Goal: Task Accomplishment & Management: Complete application form

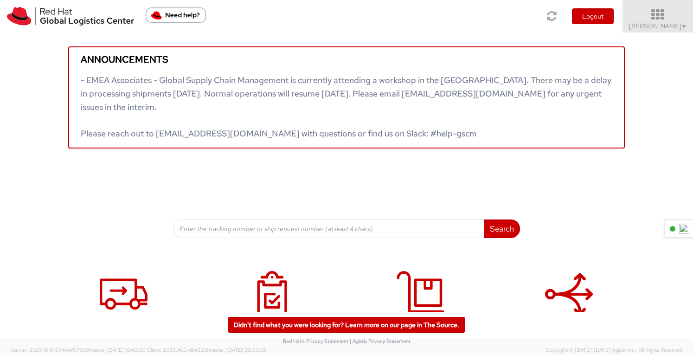
drag, startPoint x: 657, startPoint y: 16, endPoint x: 657, endPoint y: 22, distance: 5.6
click at [657, 16] on icon at bounding box center [657, 14] width 81 height 13
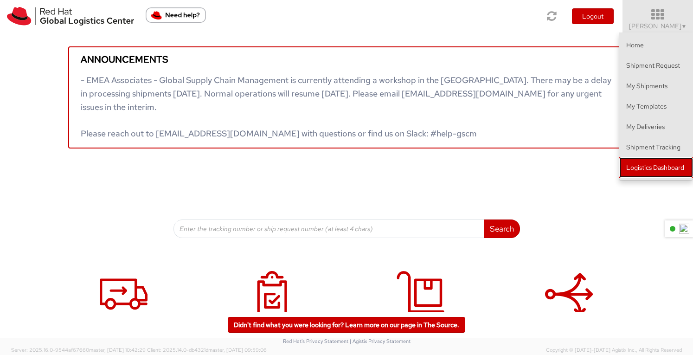
click at [641, 165] on link "Logistics Dashboard" at bounding box center [656, 167] width 74 height 20
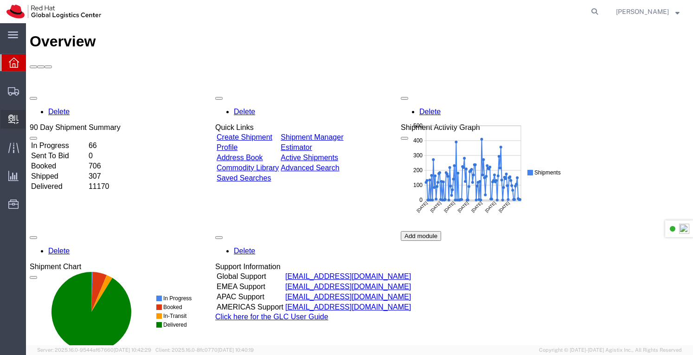
click at [0, 0] on span "Create Delivery" at bounding box center [0, 0] width 0 height 0
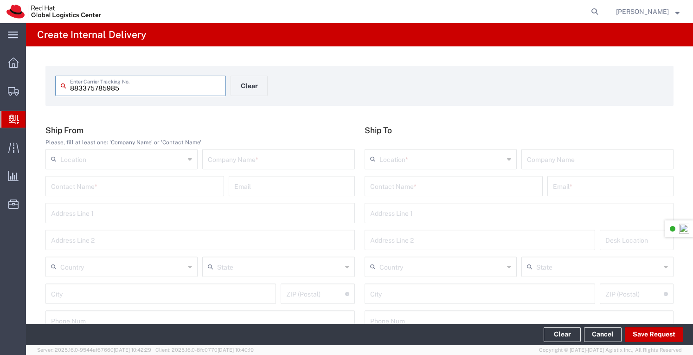
type input "883375785985"
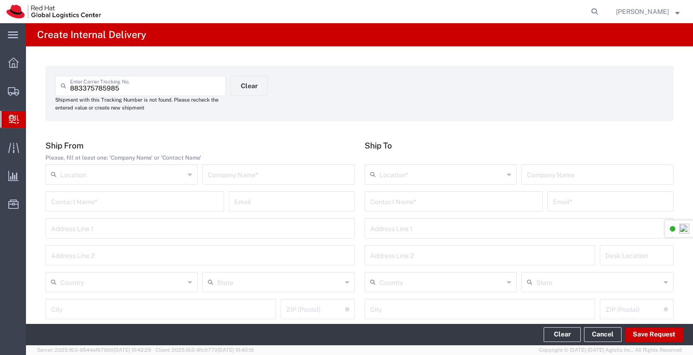
click at [507, 175] on icon at bounding box center [509, 174] width 4 height 15
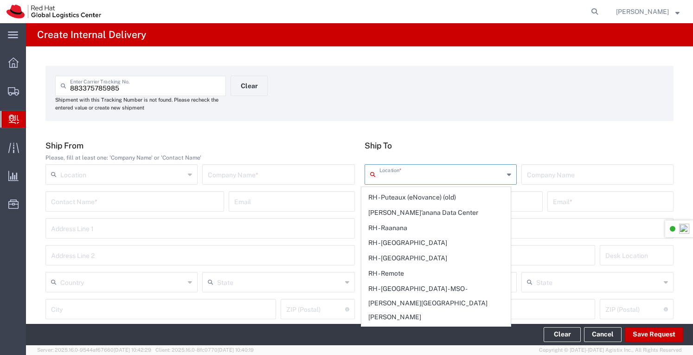
scroll to position [1716, 0]
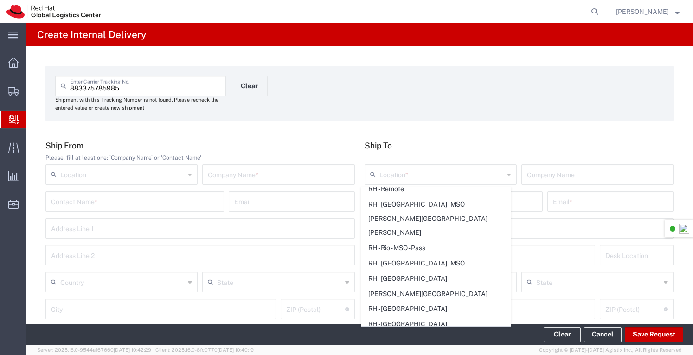
type input "RH - Sydney"
type input "Red Hat Asia-Pacific Pty Ltd"
type input "Level 33, 1 Denison Street"
type input "Australia"
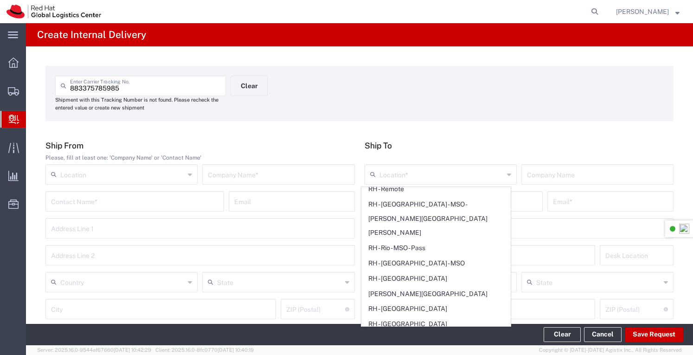
type input "NORTH SYDNEY"
type input "2060"
type input "+61 2 8923 2800"
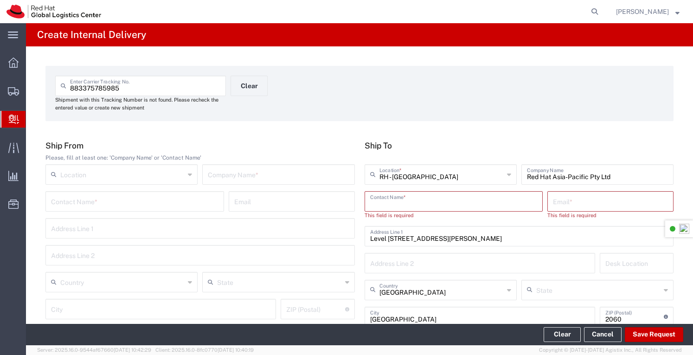
click at [387, 204] on input "text" at bounding box center [453, 200] width 167 height 16
type input "svetlana van eeden"
drag, startPoint x: 391, startPoint y: 208, endPoint x: 333, endPoint y: 215, distance: 58.4
click at [336, 215] on div "Ship From Please, fill at least one: 'Company Name' or 'Contact Name' Location …" at bounding box center [360, 251] width 638 height 220
type input "svetlana"
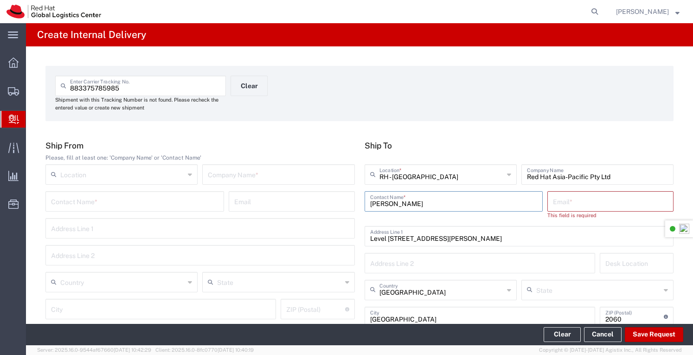
click at [579, 202] on input "text" at bounding box center [610, 200] width 115 height 16
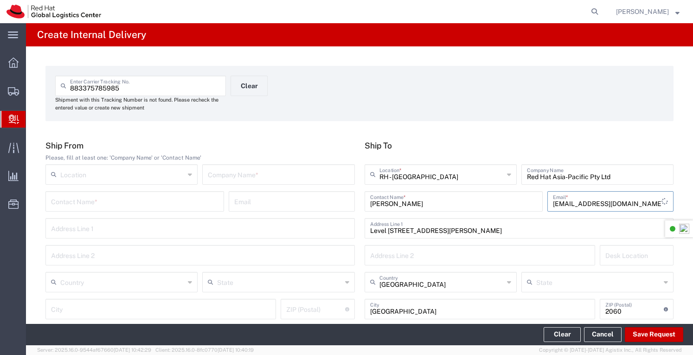
click at [568, 202] on input "svande@redhat.com" at bounding box center [607, 200] width 109 height 16
drag, startPoint x: 622, startPoint y: 203, endPoint x: 508, endPoint y: 201, distance: 114.1
click at [508, 201] on div "svetlana Contact Name * svandeed@redhat.com Email *" at bounding box center [519, 204] width 314 height 27
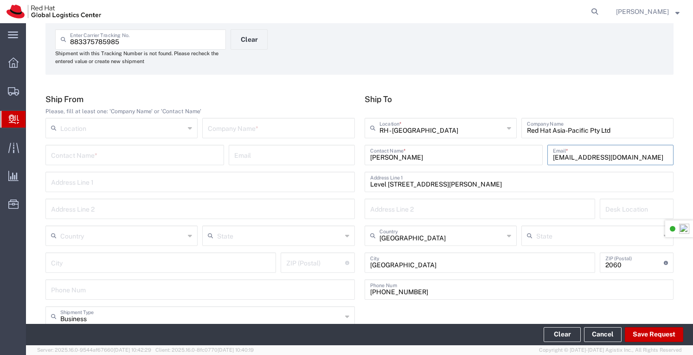
type input "svaneede@redhat.com"
click at [410, 156] on input "svetlana" at bounding box center [453, 154] width 167 height 16
type input "s"
type input "Svetlana Van Eeden"
click at [674, 182] on div "883375785985 Enter Carrier Tracking No. Shipment with this Tracking Number is n…" at bounding box center [359, 301] width 667 height 602
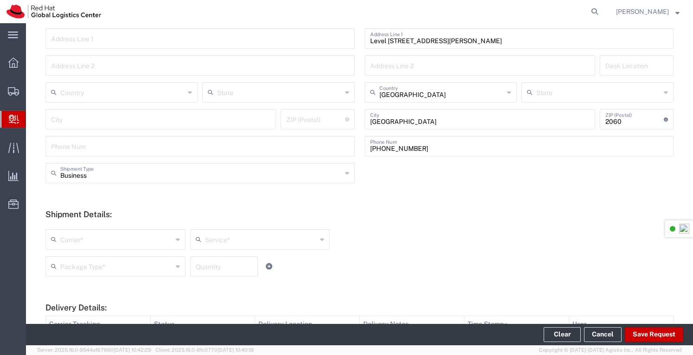
scroll to position [232, 0]
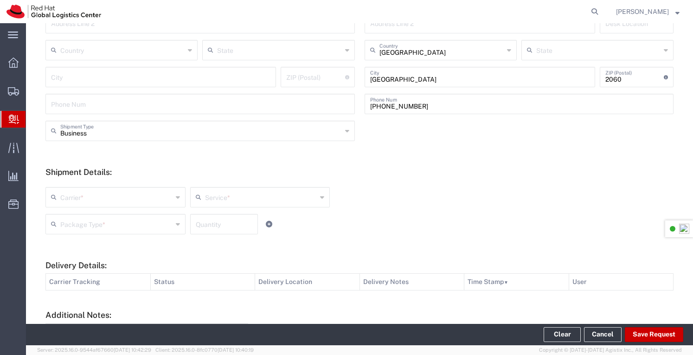
click at [173, 199] on div "Carrier *" at bounding box center [115, 197] width 140 height 20
click at [80, 230] on span "FedEx Express" at bounding box center [114, 232] width 136 height 14
type input "FedEx Express"
click at [320, 194] on icon at bounding box center [322, 197] width 4 height 15
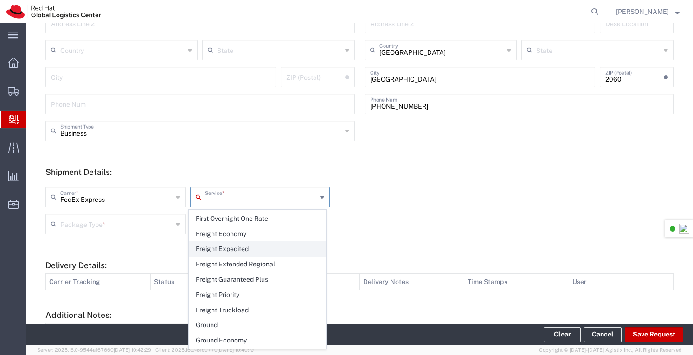
scroll to position [371, 0]
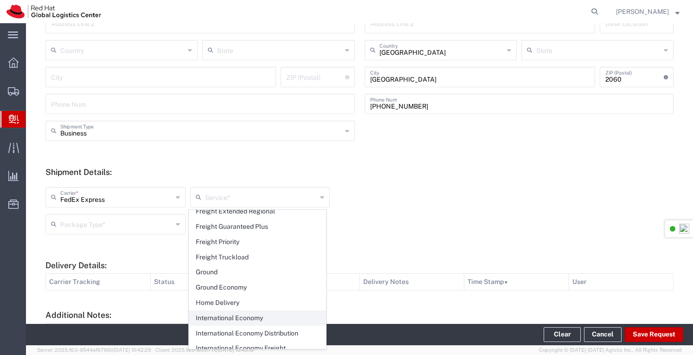
click at [237, 311] on span "International Economy" at bounding box center [257, 318] width 136 height 14
type input "International Economy"
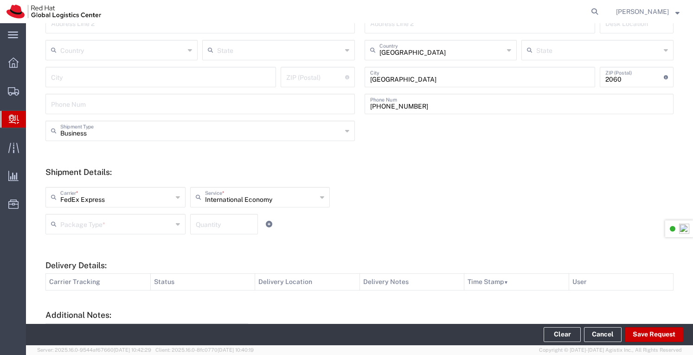
click at [176, 225] on icon at bounding box center [178, 224] width 4 height 15
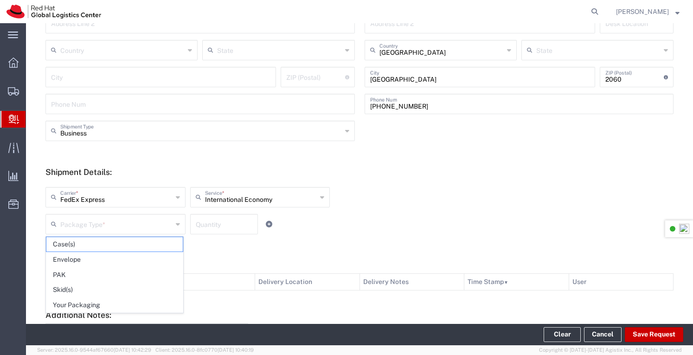
drag, startPoint x: 78, startPoint y: 303, endPoint x: 206, endPoint y: 249, distance: 139.5
click at [81, 302] on span "Your Packaging" at bounding box center [114, 305] width 136 height 14
type input "Your Packaging"
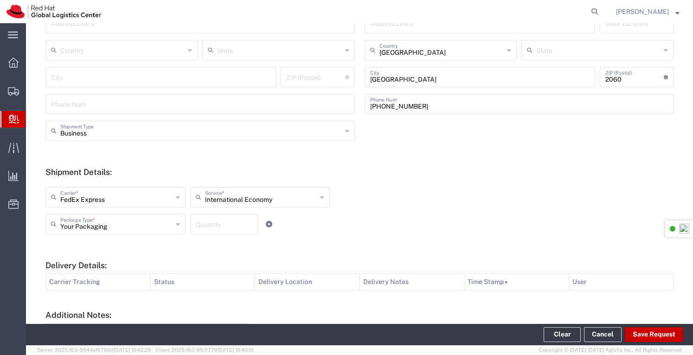
click at [237, 222] on input "number" at bounding box center [224, 223] width 57 height 16
type input "1"
click at [350, 218] on div "Your Packaging Package Type * Case(s) Envelope PAK Skid(s) Your Packaging 1 Qua…" at bounding box center [260, 227] width 434 height 27
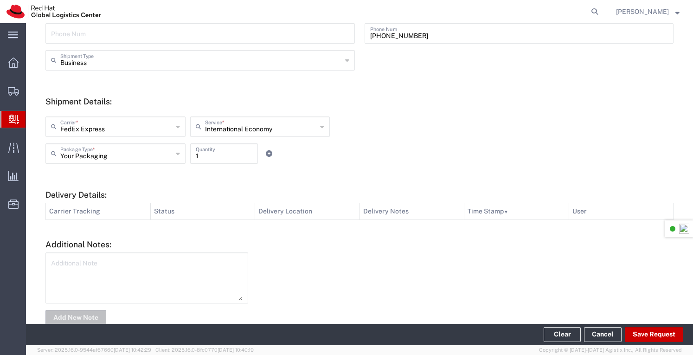
scroll to position [323, 0]
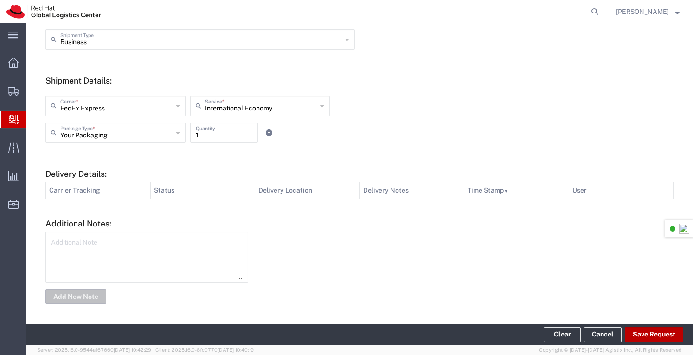
click at [639, 334] on button "Save Request" at bounding box center [654, 334] width 58 height 15
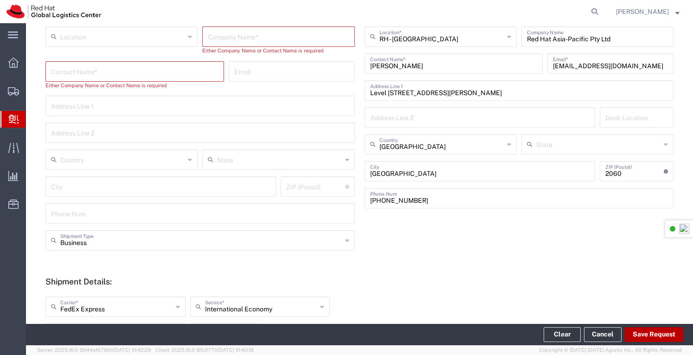
scroll to position [0, 0]
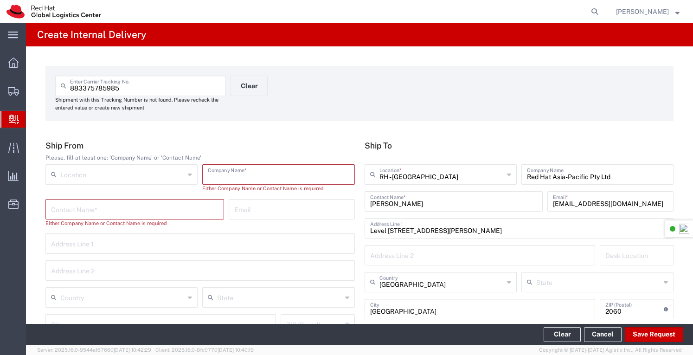
click at [245, 176] on input "text" at bounding box center [278, 174] width 141 height 16
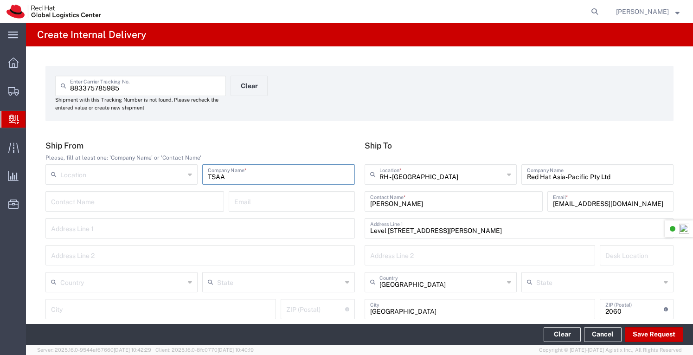
type input "TSAA"
click at [440, 66] on form "883375785985 Enter Carrier Tracking No. Shipment with this Tracking Number is n…" at bounding box center [359, 93] width 628 height 55
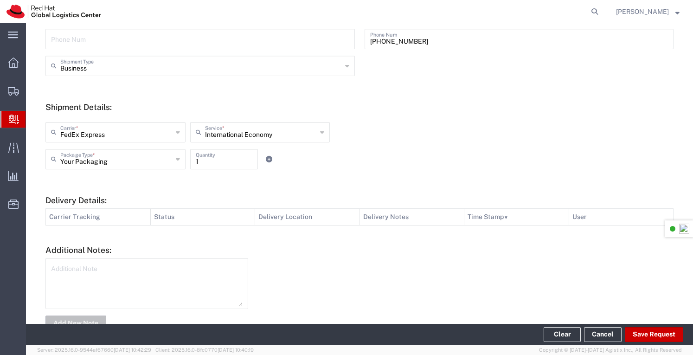
scroll to position [323, 0]
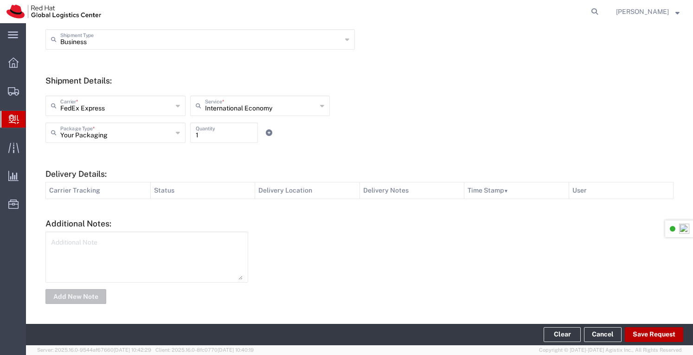
click at [654, 335] on button "Save Request" at bounding box center [654, 334] width 58 height 15
type input "Taiwan"
type input "TAIPEI"
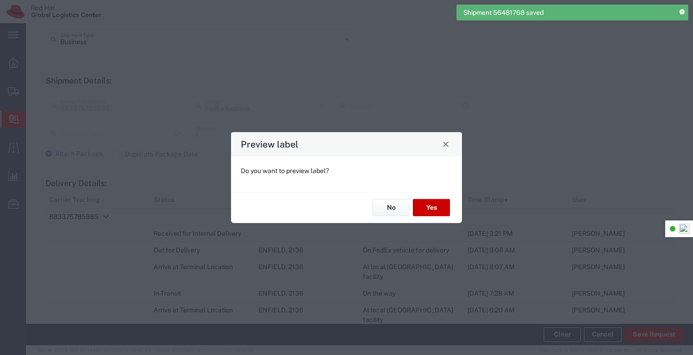
type input "Your Packaging"
type input "International Economy"
click at [390, 207] on button "No" at bounding box center [390, 207] width 37 height 17
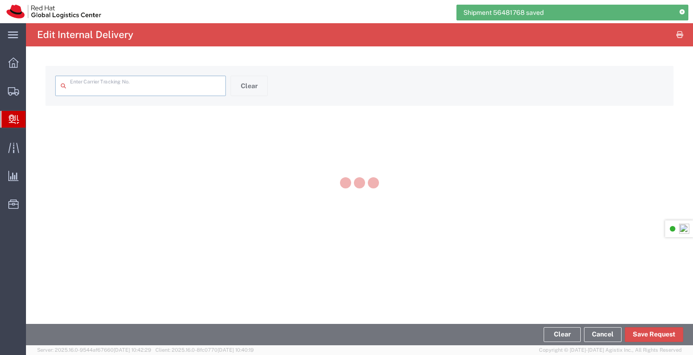
type input "883375785985"
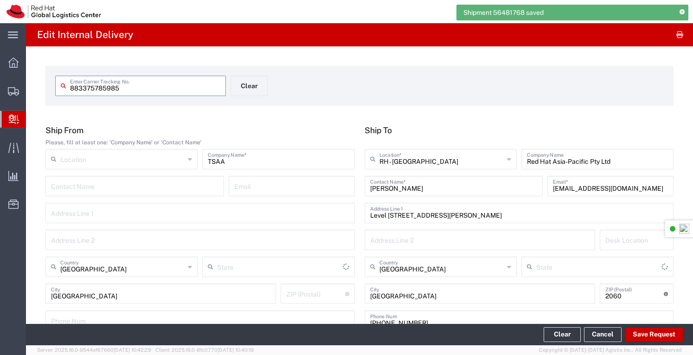
type input "Your Packaging"
type input "International Economy"
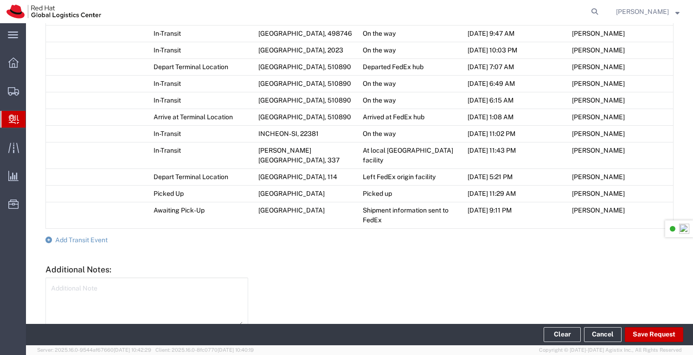
scroll to position [677, 0]
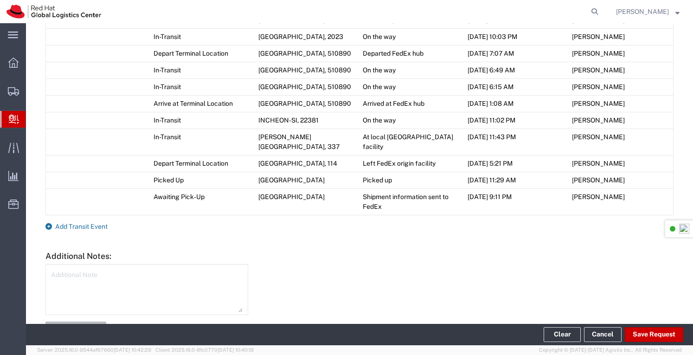
click at [94, 223] on span "Add Transit Event" at bounding box center [81, 226] width 52 height 7
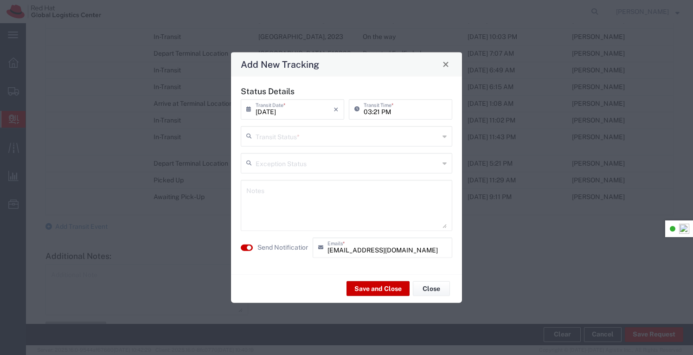
click at [445, 137] on icon at bounding box center [444, 135] width 4 height 15
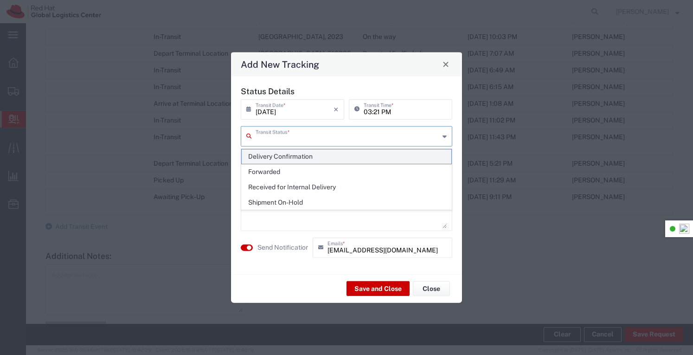
click at [295, 153] on span "Delivery Confirmation" at bounding box center [347, 156] width 210 height 14
type input "Delivery Confirmation"
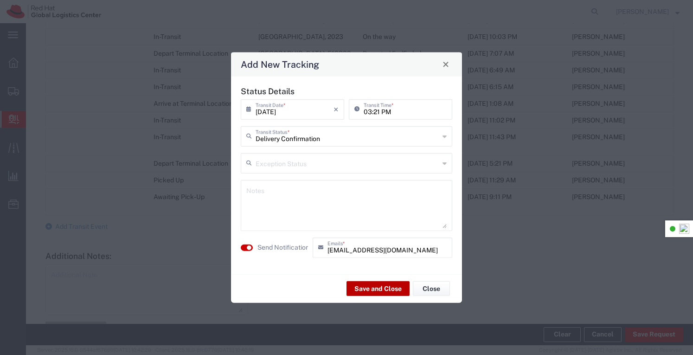
click at [382, 291] on button "Save and Close" at bounding box center [377, 288] width 63 height 15
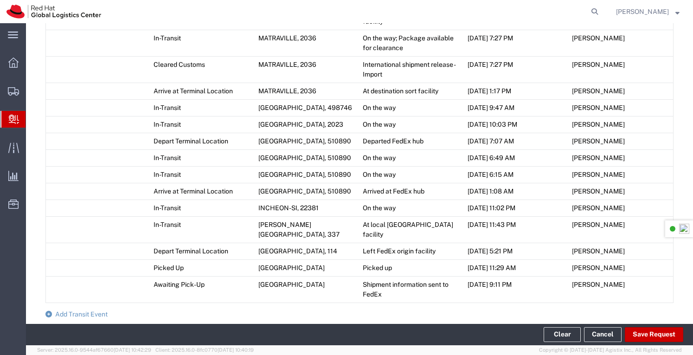
scroll to position [647, 0]
